Goal: Task Accomplishment & Management: Use online tool/utility

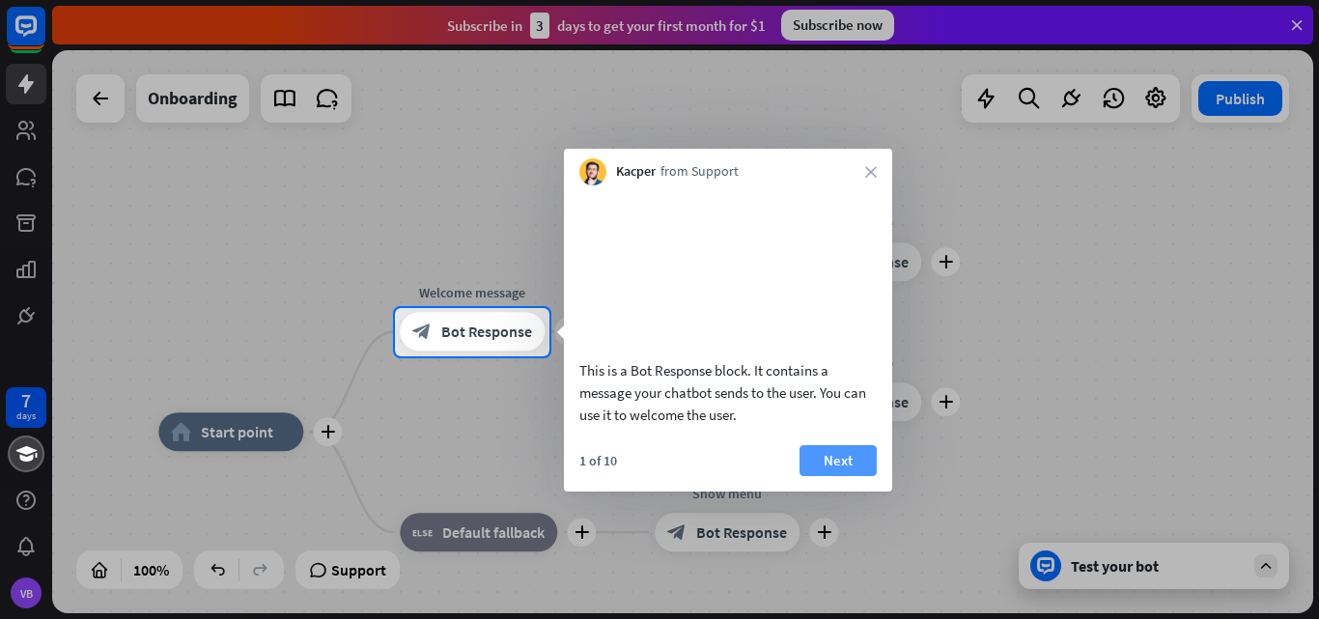
click at [842, 476] on button "Next" at bounding box center [837, 460] width 77 height 31
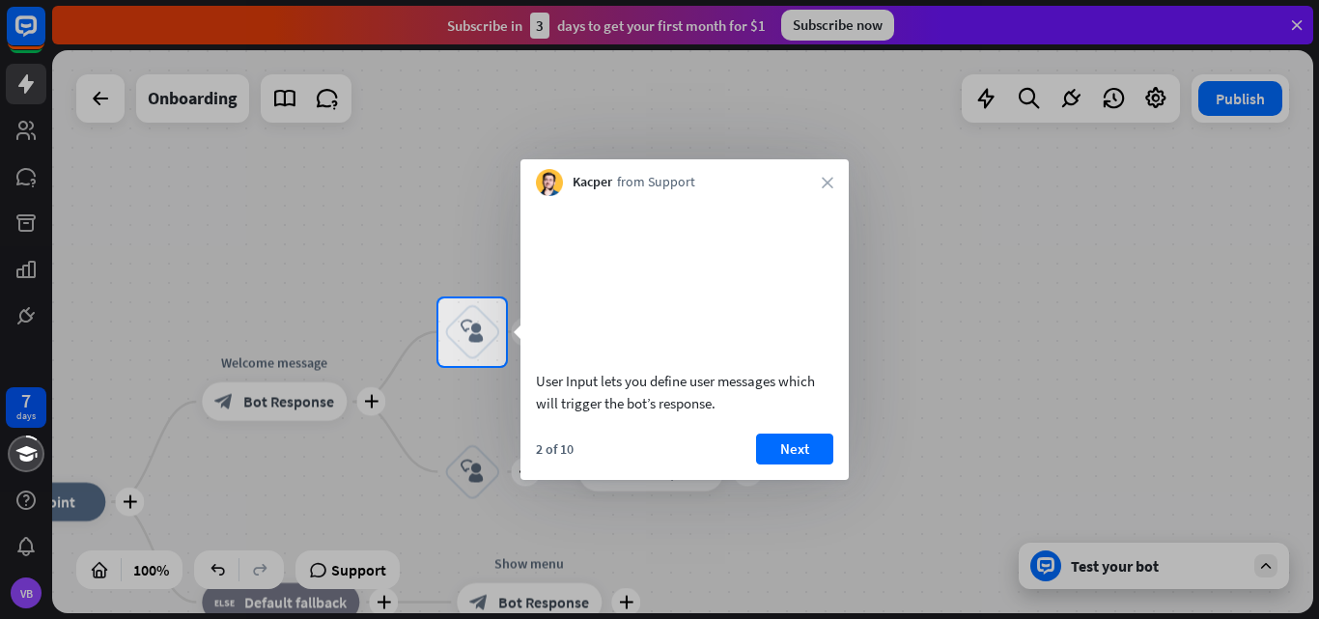
click at [824, 176] on div "Kacper from Support close" at bounding box center [684, 177] width 328 height 37
click at [829, 182] on icon "close" at bounding box center [828, 183] width 12 height 12
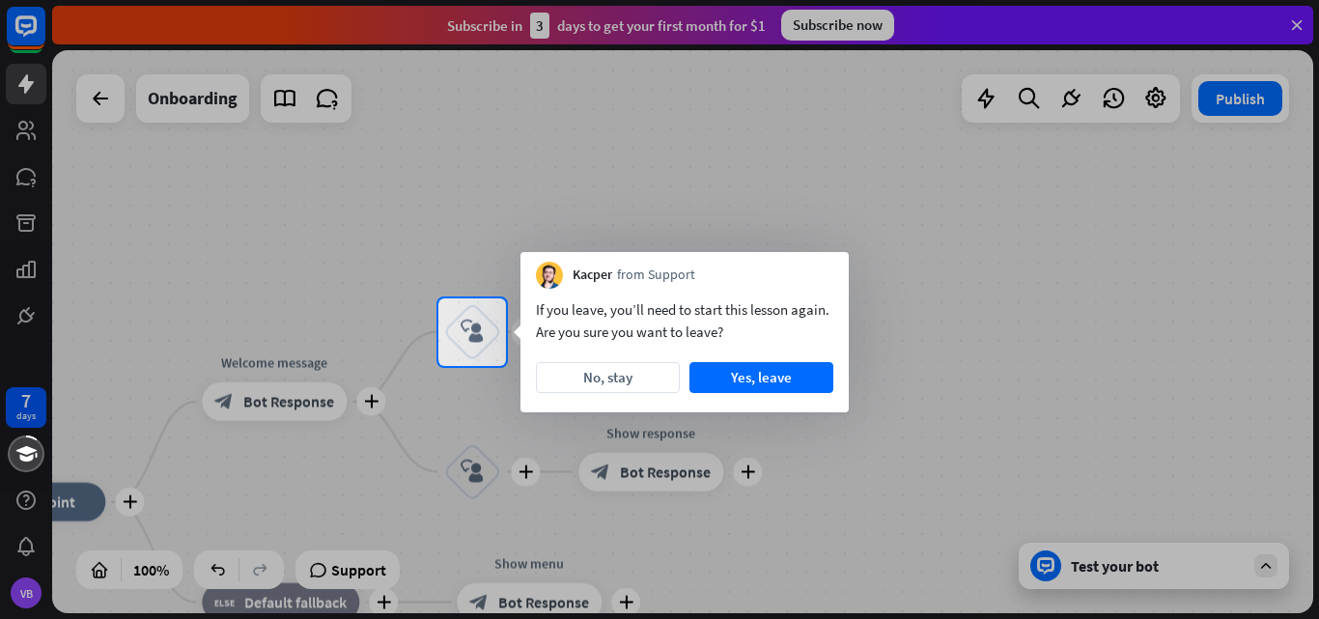
click at [806, 453] on div at bounding box center [659, 493] width 1319 height 254
click at [1125, 565] on div at bounding box center [659, 493] width 1319 height 254
click at [754, 373] on button "Yes, leave" at bounding box center [761, 377] width 144 height 31
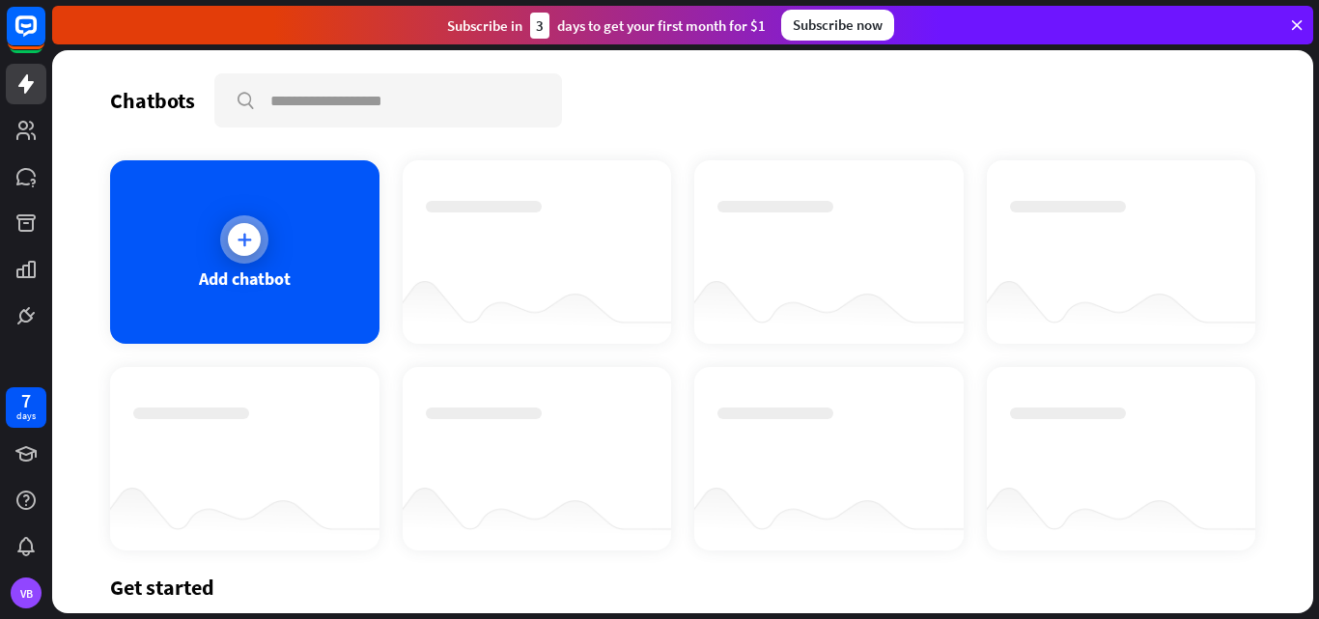
click at [248, 230] on icon at bounding box center [244, 239] width 19 height 19
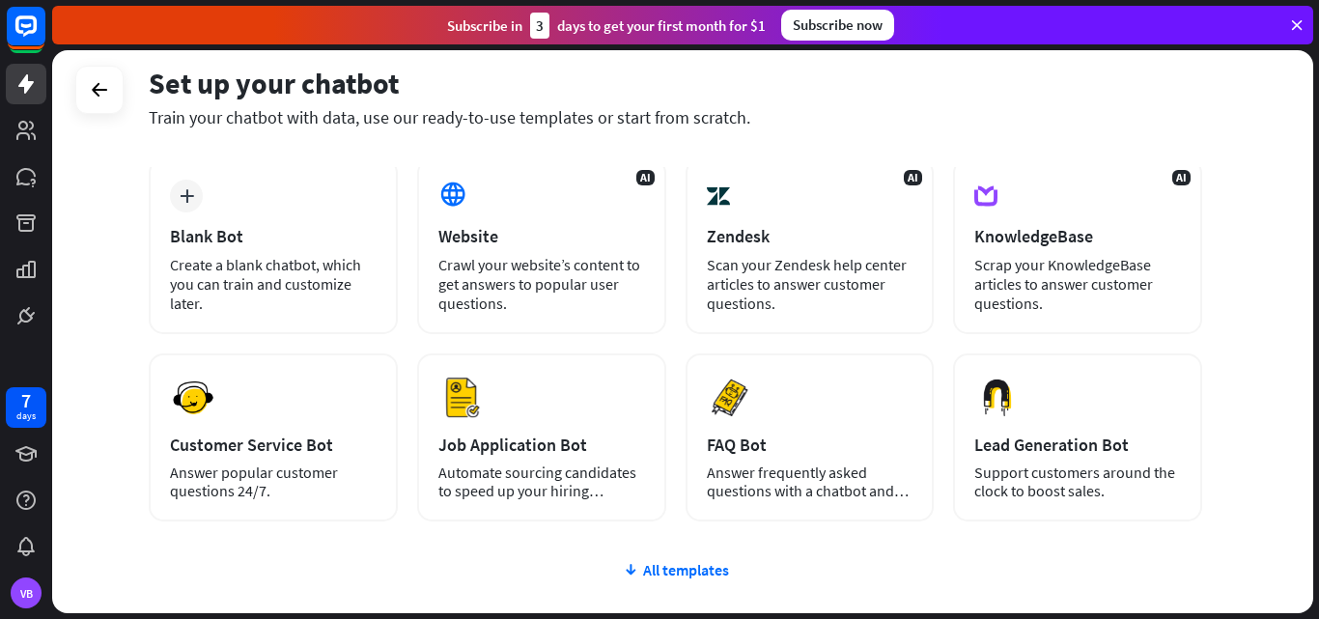
scroll to position [91, 0]
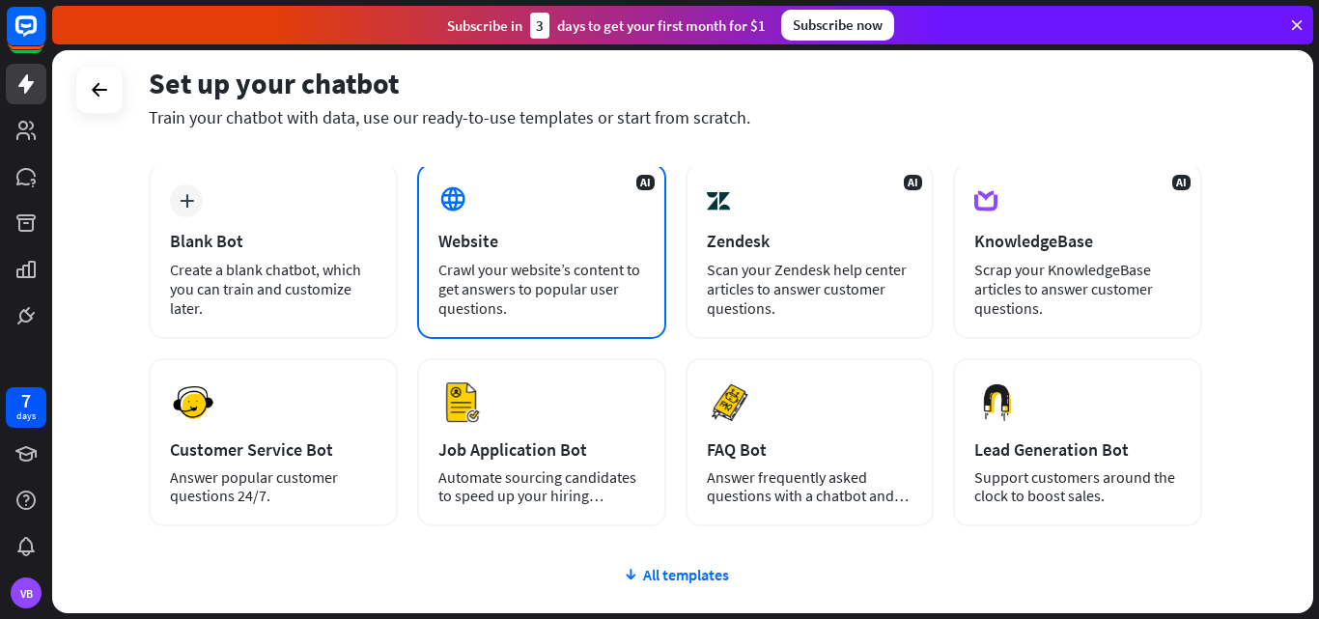
click at [490, 225] on div "AI Website Crawl your website’s content to get answers to popular user question…" at bounding box center [541, 251] width 249 height 176
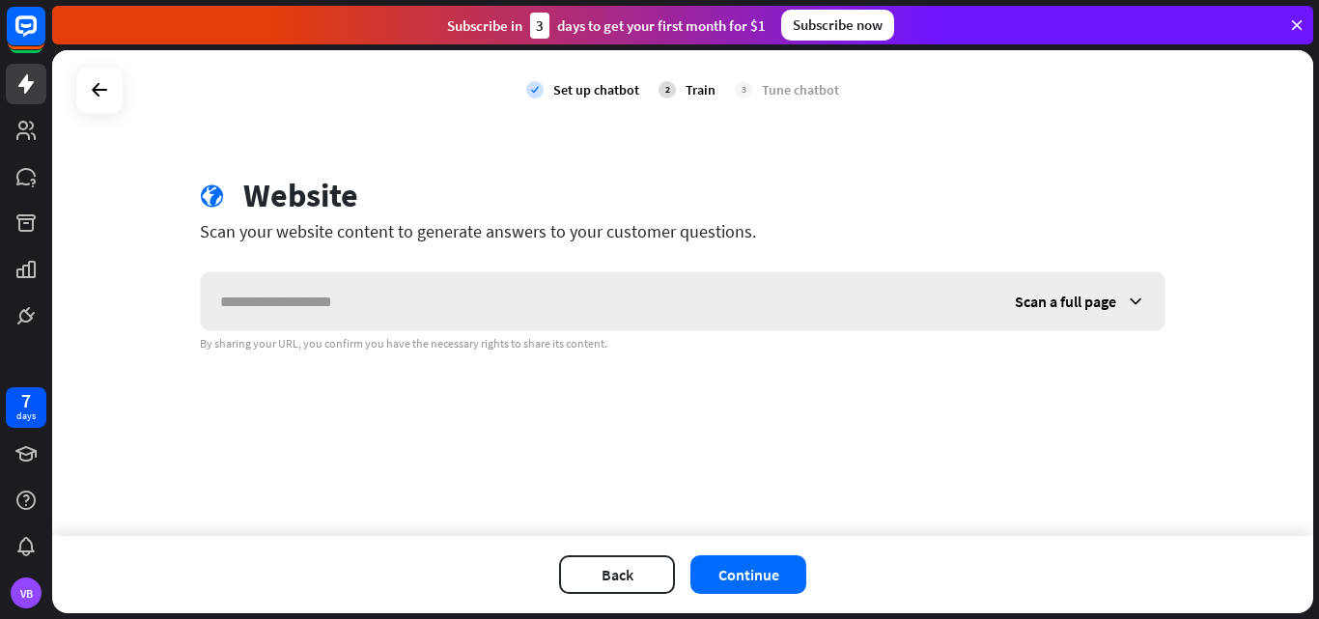
click at [403, 322] on input "text" at bounding box center [598, 301] width 795 height 58
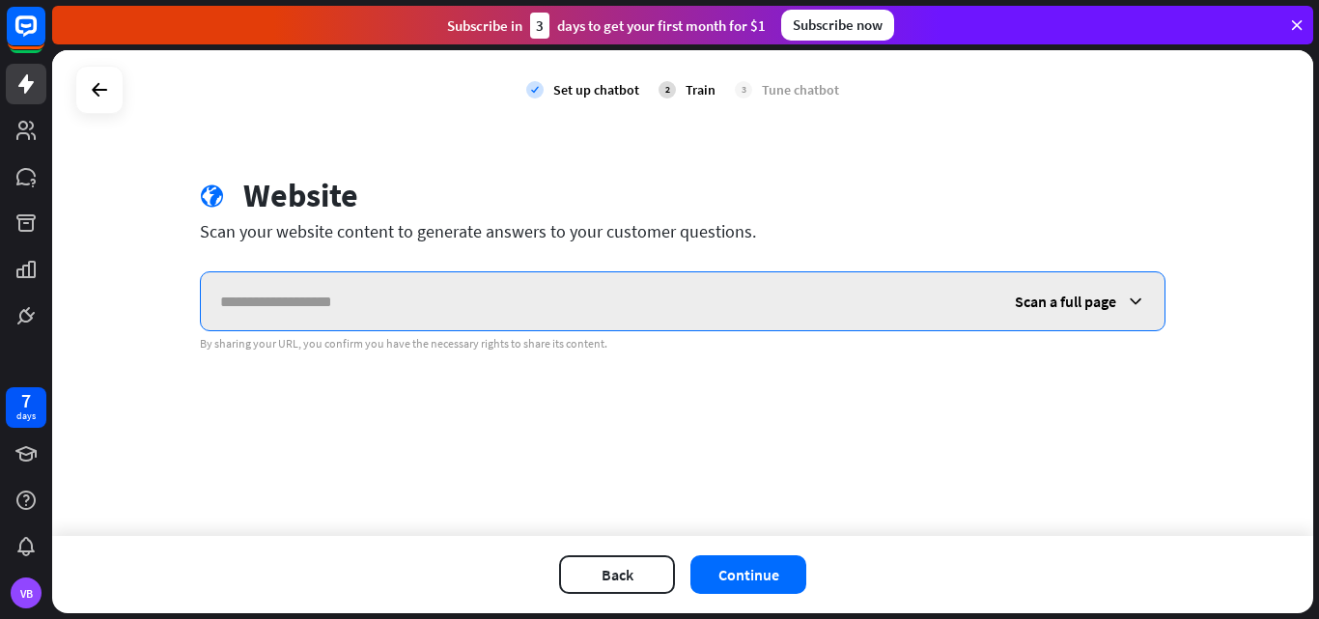
paste input "**********"
type input "**********"
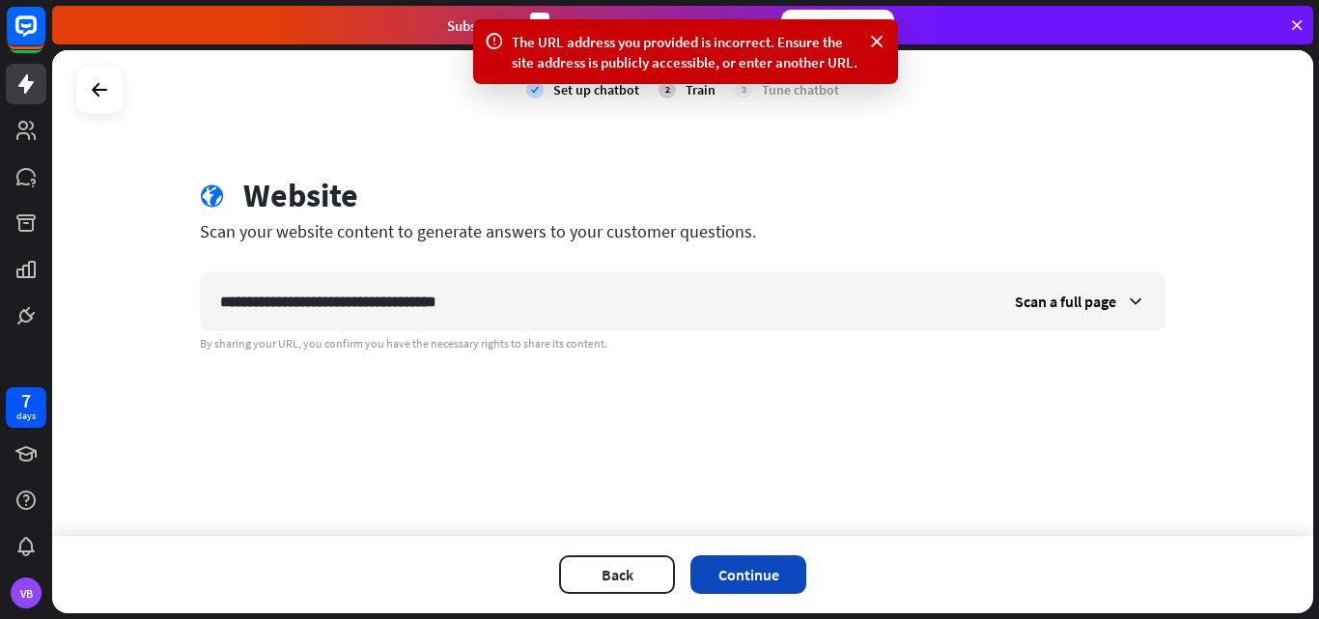
click at [740, 561] on button "Continue" at bounding box center [748, 574] width 116 height 39
